Goal: Task Accomplishment & Management: Manage account settings

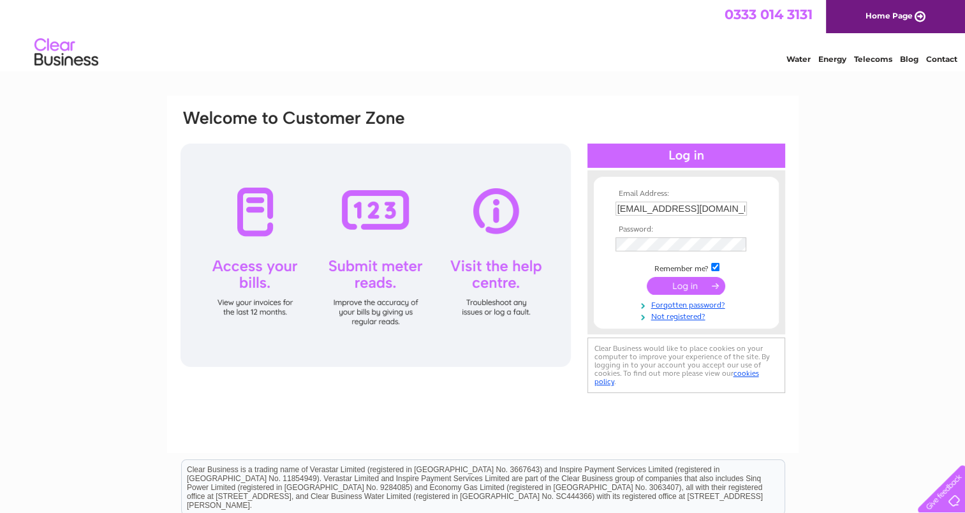
click at [676, 282] on input "submit" at bounding box center [685, 286] width 78 height 18
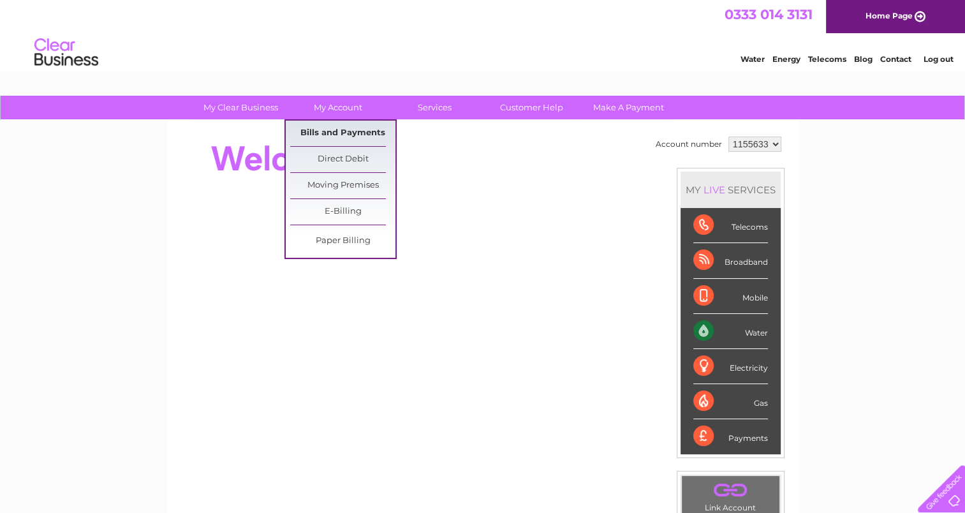
click at [355, 126] on link "Bills and Payments" at bounding box center [342, 133] width 105 height 26
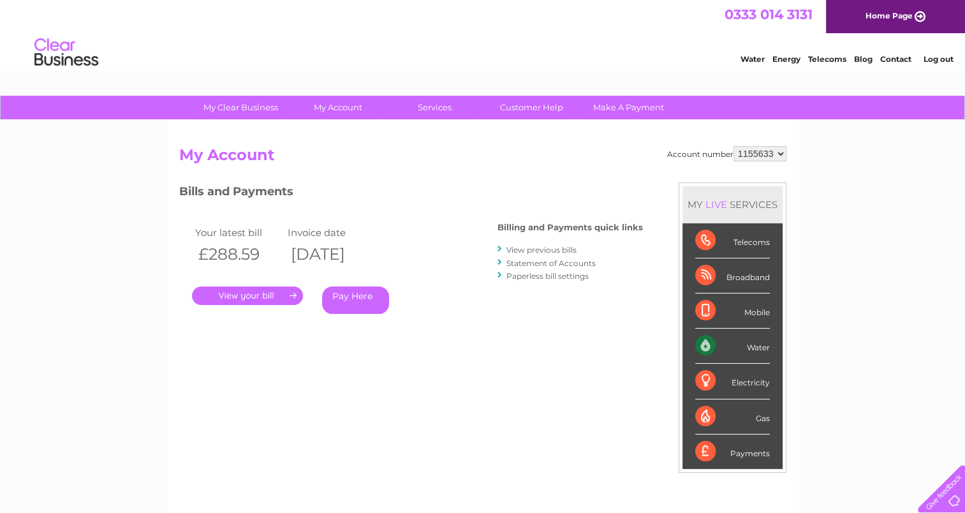
click at [246, 296] on link "." at bounding box center [247, 295] width 111 height 18
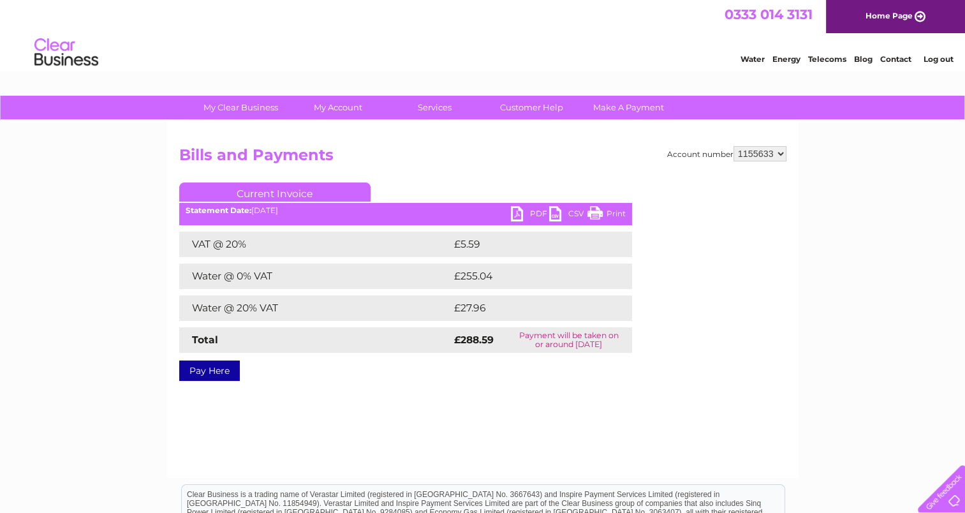
click at [514, 211] on link "PDF" at bounding box center [530, 215] width 38 height 18
click at [930, 61] on link "Log out" at bounding box center [938, 59] width 30 height 10
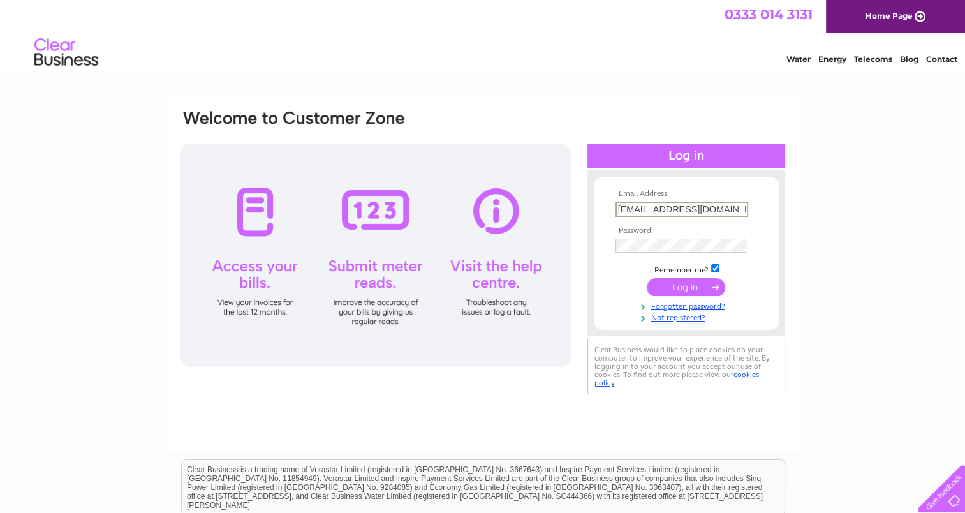
scroll to position [0, 13]
